Goal: Use online tool/utility: Utilize a website feature to perform a specific function

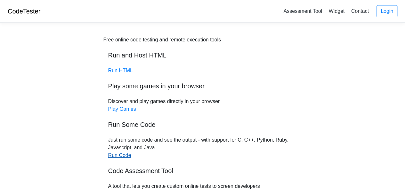
click at [123, 154] on link "Run Code" at bounding box center [119, 154] width 23 height 5
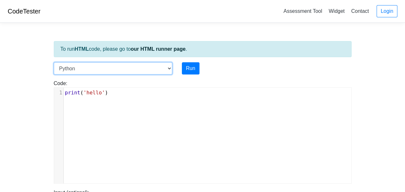
click at [166, 67] on select "C C++ Go Java Javascript Python Ruby" at bounding box center [113, 68] width 119 height 12
select select "c"
click at [54, 62] on select "C C++ Go Java Javascript Python Ruby" at bounding box center [113, 68] width 119 height 12
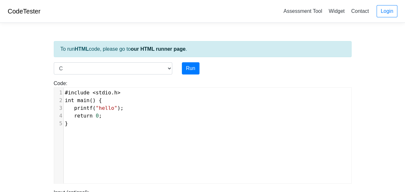
scroll to position [3, 0]
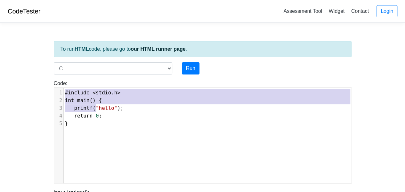
type textarea "#include <stdio.h> int main() { printf("hello"); return 0; }"
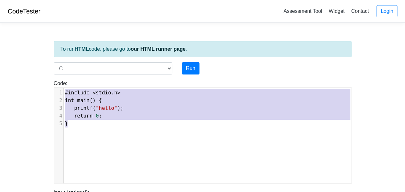
drag, startPoint x: 64, startPoint y: 91, endPoint x: 101, endPoint y: 122, distance: 47.7
click at [101, 122] on div "1 #include < stdio . h > 2 int main () { 3 printf ( "hello" ); 4 return 0 ; 5 }" at bounding box center [210, 108] width 293 height 38
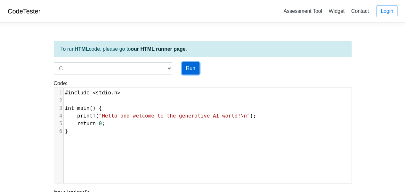
click at [192, 68] on button "Run" at bounding box center [191, 68] width 18 height 12
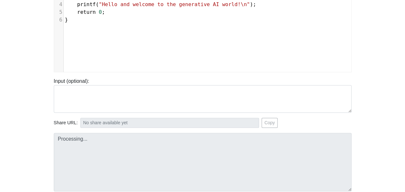
scroll to position [96, 0]
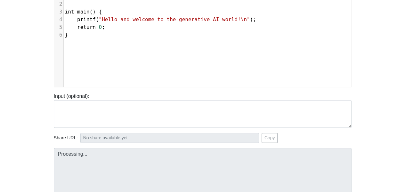
type input "[URL][DOMAIN_NAME]"
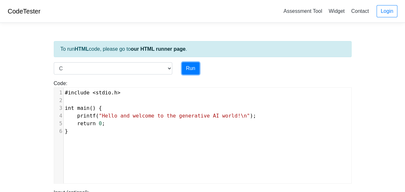
scroll to position [0, 0]
type textarea "Stdout: Hello and welcome to the generative AI world!"
